Goal: Transaction & Acquisition: Obtain resource

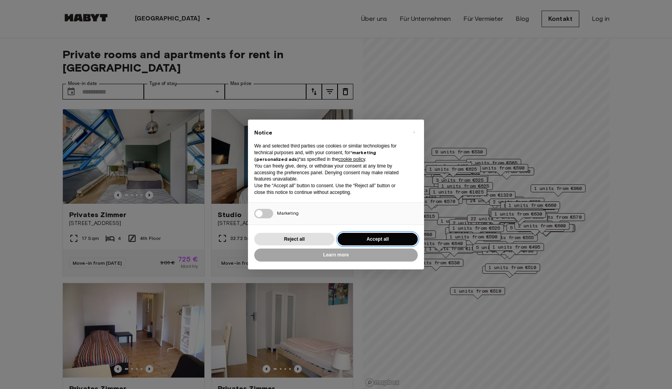
click at [370, 240] on button "Accept all" at bounding box center [378, 239] width 80 height 13
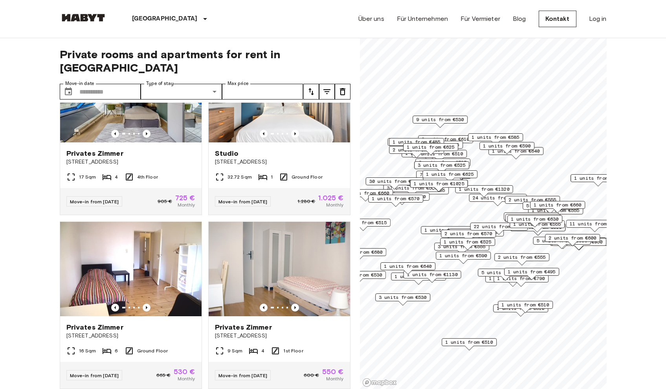
scroll to position [74, 0]
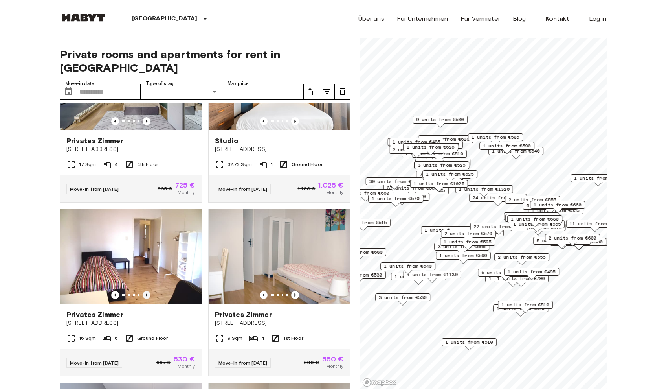
click at [146, 293] on icon "Previous image" at bounding box center [147, 294] width 2 height 3
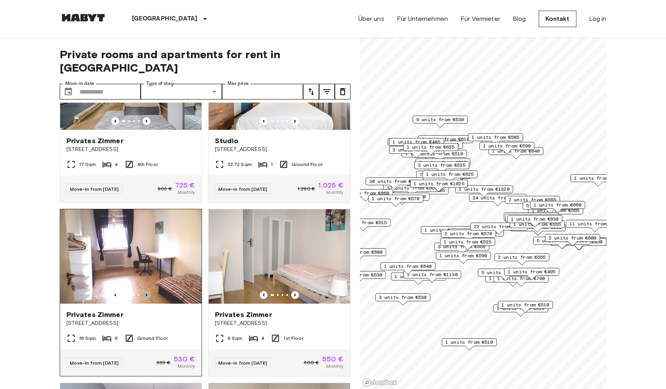
click at [146, 293] on icon "Previous image" at bounding box center [147, 294] width 2 height 3
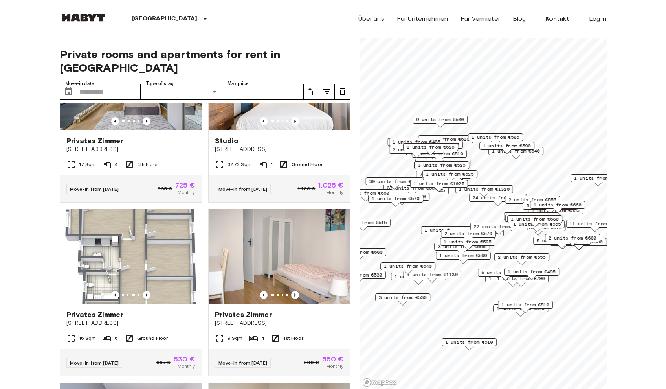
click at [145, 239] on img at bounding box center [130, 256] width 141 height 94
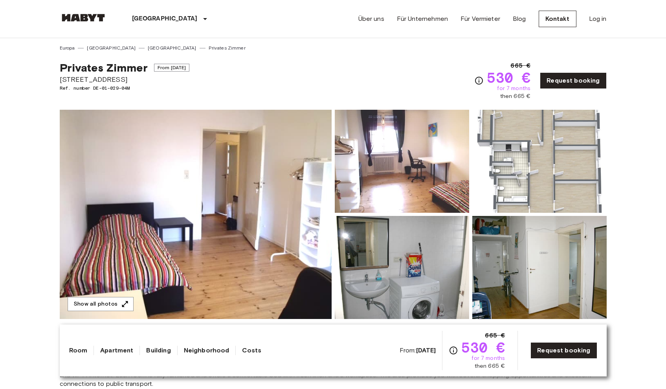
click at [499, 149] on img at bounding box center [539, 161] width 134 height 103
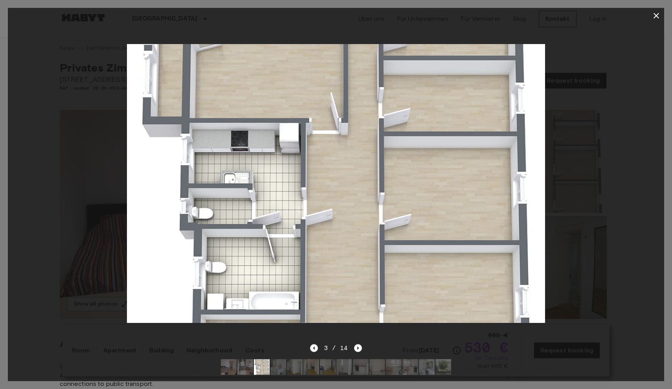
click at [362, 343] on div "3 / 14" at bounding box center [336, 362] width 656 height 38
click at [359, 344] on icon "Next image" at bounding box center [358, 348] width 8 height 8
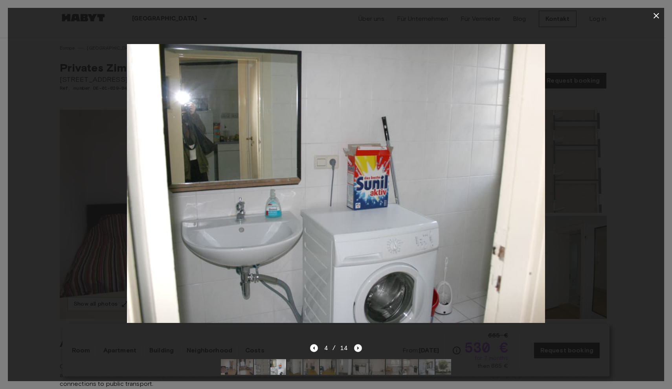
click at [358, 344] on icon "Next image" at bounding box center [358, 348] width 8 height 8
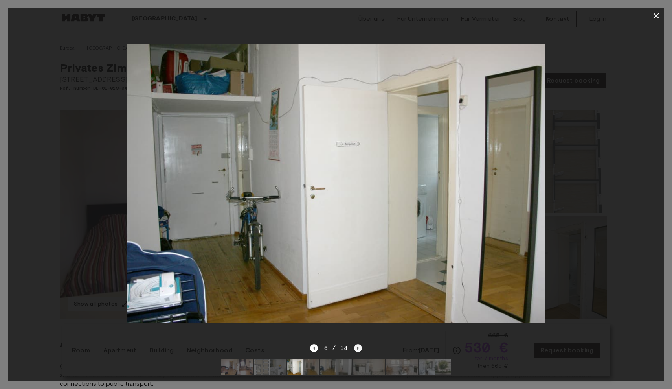
click at [358, 344] on icon "Next image" at bounding box center [358, 348] width 8 height 8
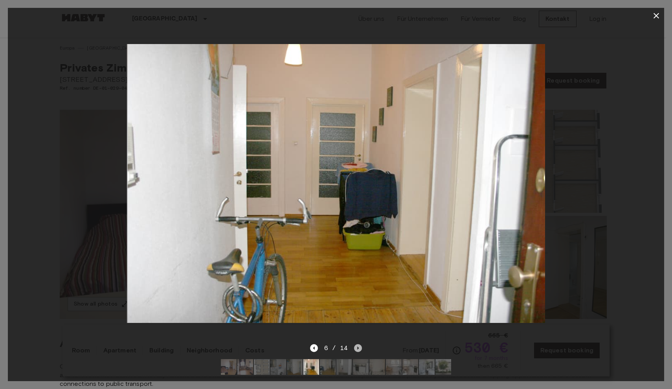
click at [358, 344] on icon "Next image" at bounding box center [358, 348] width 8 height 8
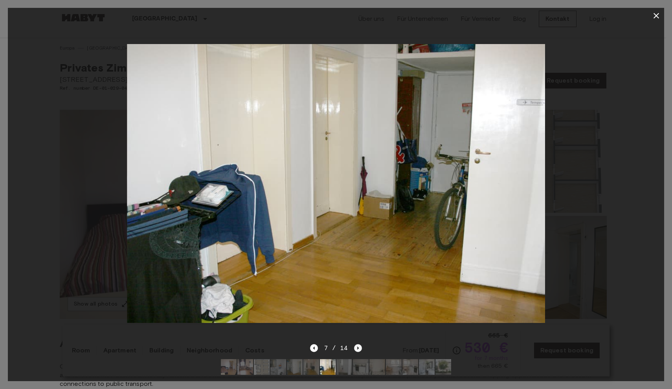
click at [358, 344] on icon "Next image" at bounding box center [358, 348] width 8 height 8
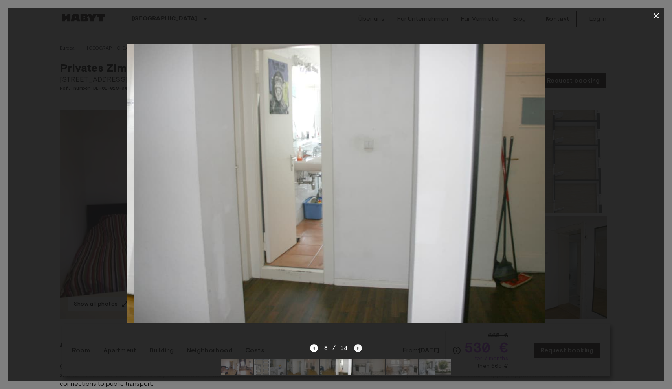
click at [358, 344] on icon "Next image" at bounding box center [358, 348] width 8 height 8
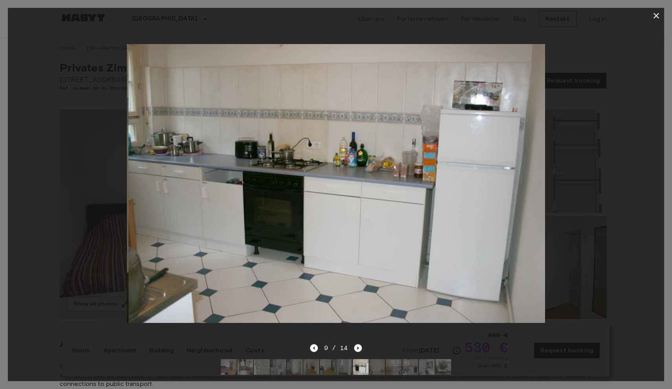
click at [358, 344] on icon "Next image" at bounding box center [358, 348] width 8 height 8
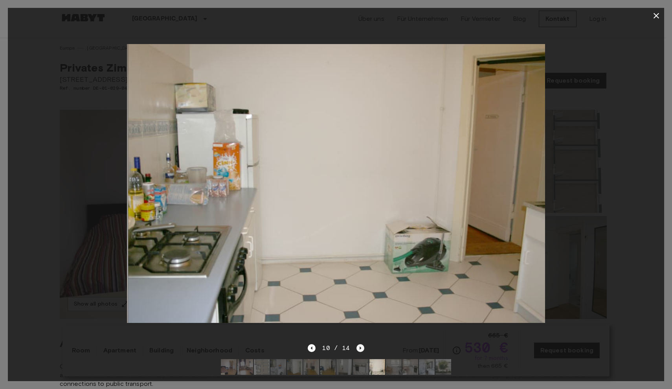
click at [358, 344] on icon "Next image" at bounding box center [360, 348] width 8 height 8
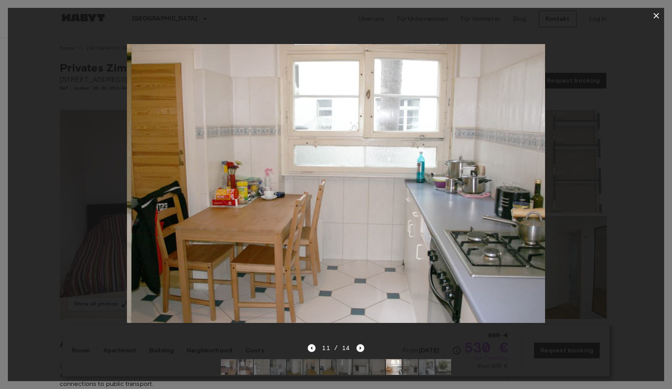
click at [358, 344] on icon "Next image" at bounding box center [360, 348] width 8 height 8
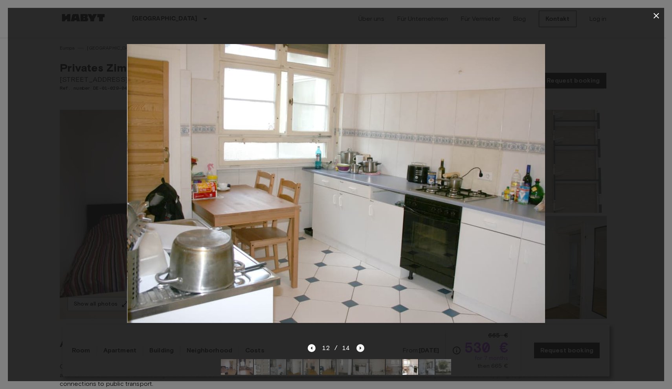
click at [358, 344] on icon "Next image" at bounding box center [360, 348] width 8 height 8
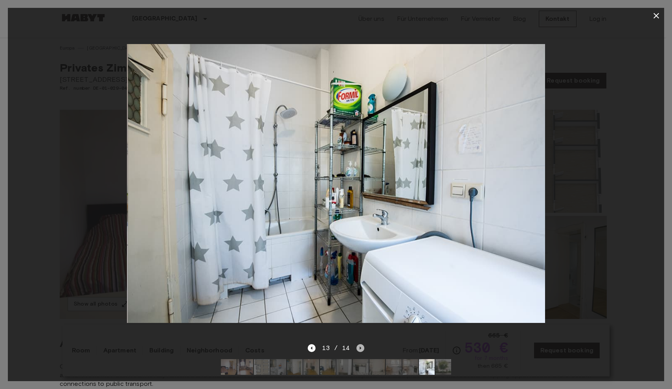
click at [358, 344] on icon "Next image" at bounding box center [360, 348] width 8 height 8
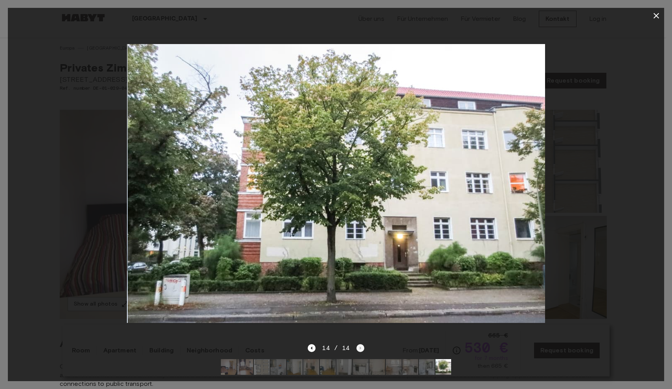
click at [358, 343] on div "14 / 14" at bounding box center [336, 347] width 56 height 9
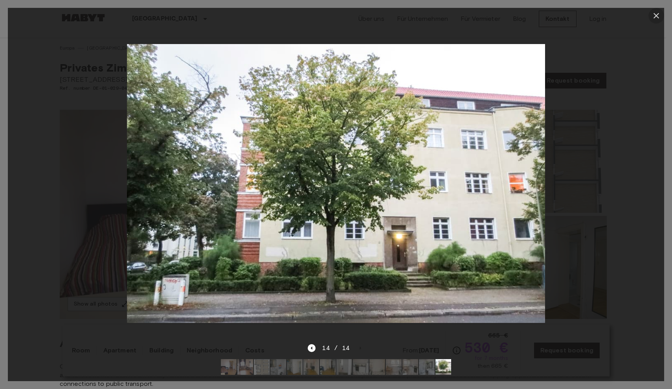
click at [651, 11] on button "button" at bounding box center [656, 16] width 16 height 16
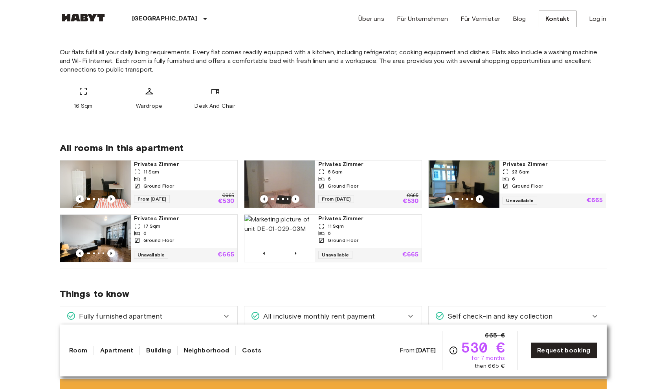
scroll to position [380, 0]
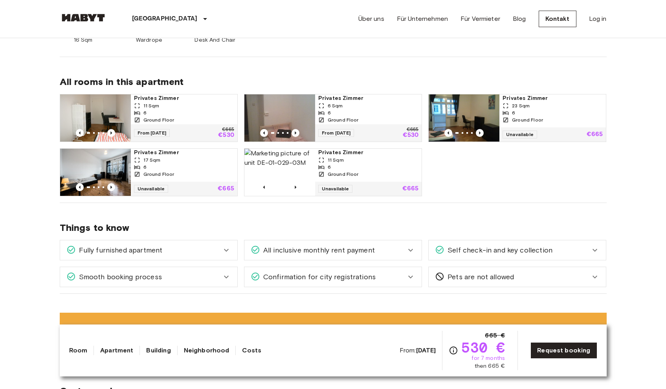
click at [143, 160] on div "17 Sqm" at bounding box center [184, 159] width 100 height 7
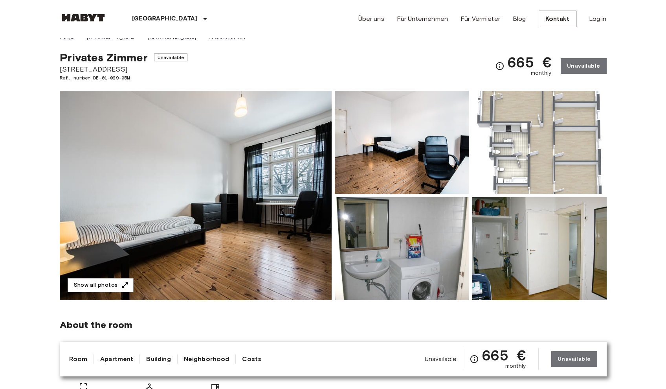
scroll to position [17, 0]
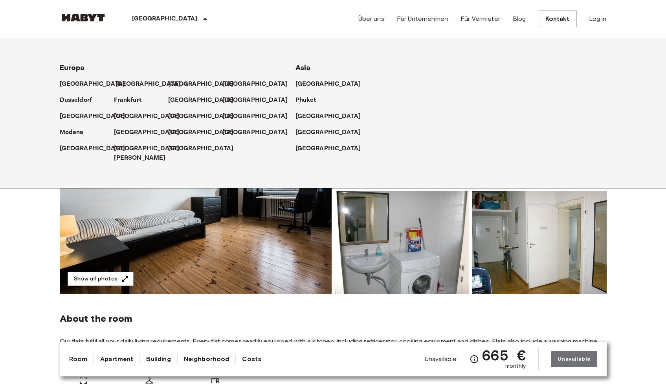
click at [126, 82] on p "[GEOGRAPHIC_DATA]" at bounding box center [149, 83] width 66 height 9
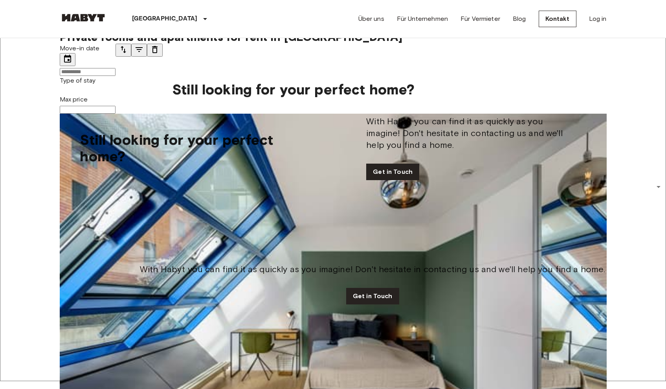
scroll to position [10, 0]
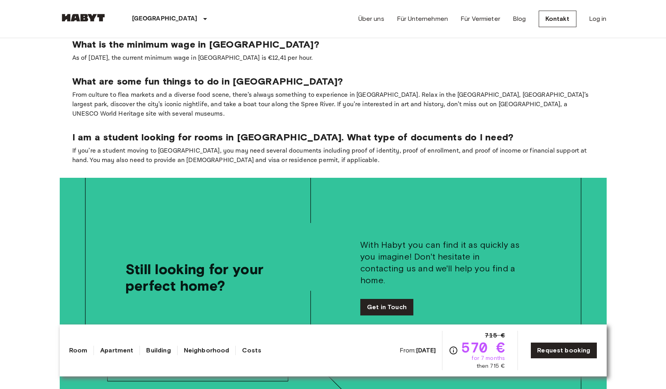
scroll to position [1450, 0]
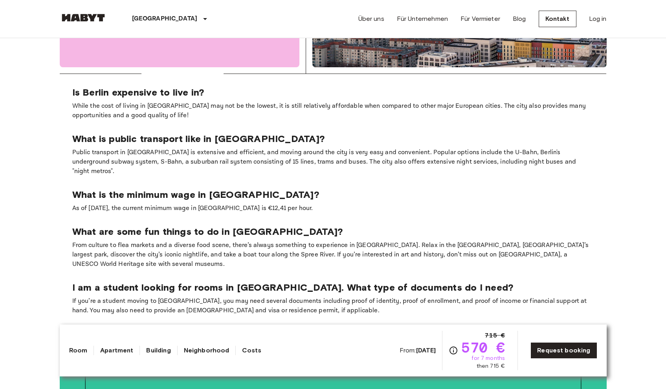
drag, startPoint x: 186, startPoint y: 76, endPoint x: 186, endPoint y: 84, distance: 8.3
click at [186, 101] on p "While the cost of living in [GEOGRAPHIC_DATA] may not be the lowest, it is stil…" at bounding box center [333, 110] width 522 height 19
drag, startPoint x: 79, startPoint y: 91, endPoint x: 104, endPoint y: 91, distance: 24.4
click at [104, 101] on p "While the cost of living in [GEOGRAPHIC_DATA] may not be the lowest, it is stil…" at bounding box center [333, 110] width 522 height 19
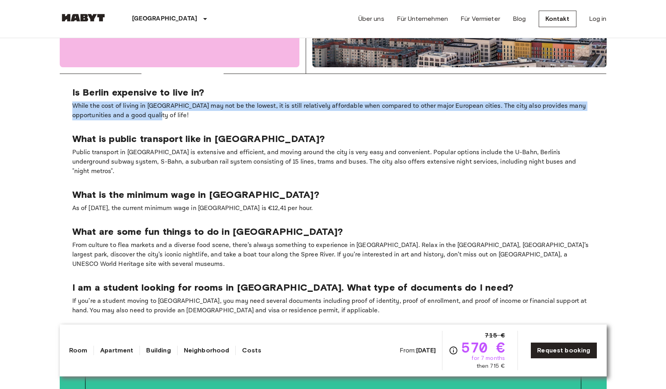
drag, startPoint x: 101, startPoint y: 73, endPoint x: 144, endPoint y: 94, distance: 47.3
click at [144, 94] on div "Is Berlin expensive to live in? While the cost of living in [GEOGRAPHIC_DATA] m…" at bounding box center [333, 103] width 522 height 34
click at [144, 101] on p "While the cost of living in [GEOGRAPHIC_DATA] may not be the lowest, it is stil…" at bounding box center [333, 110] width 522 height 19
